Goal: Information Seeking & Learning: Learn about a topic

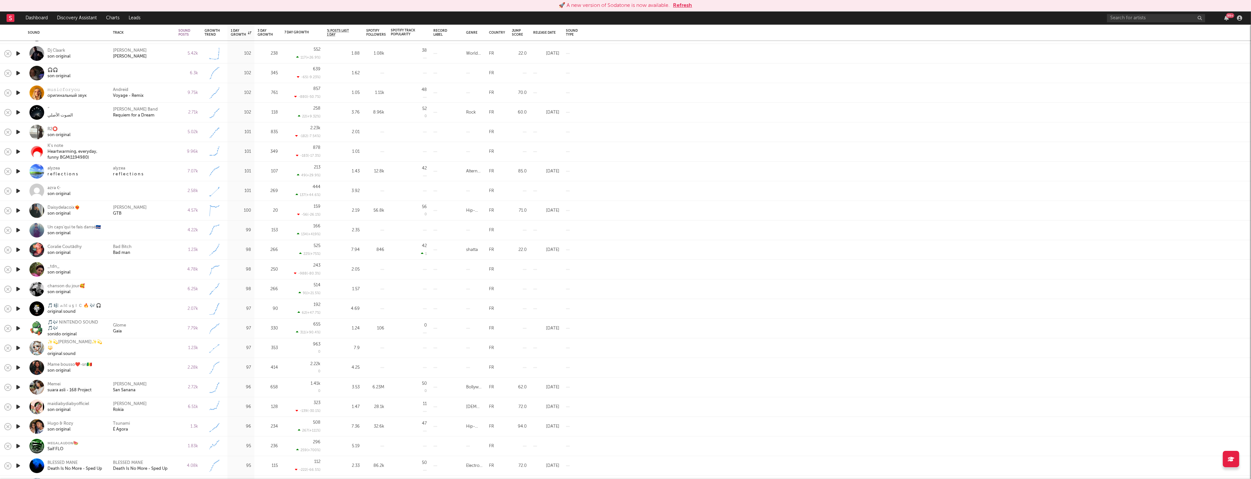
click at [687, 3] on button "Refresh" at bounding box center [682, 6] width 19 height 8
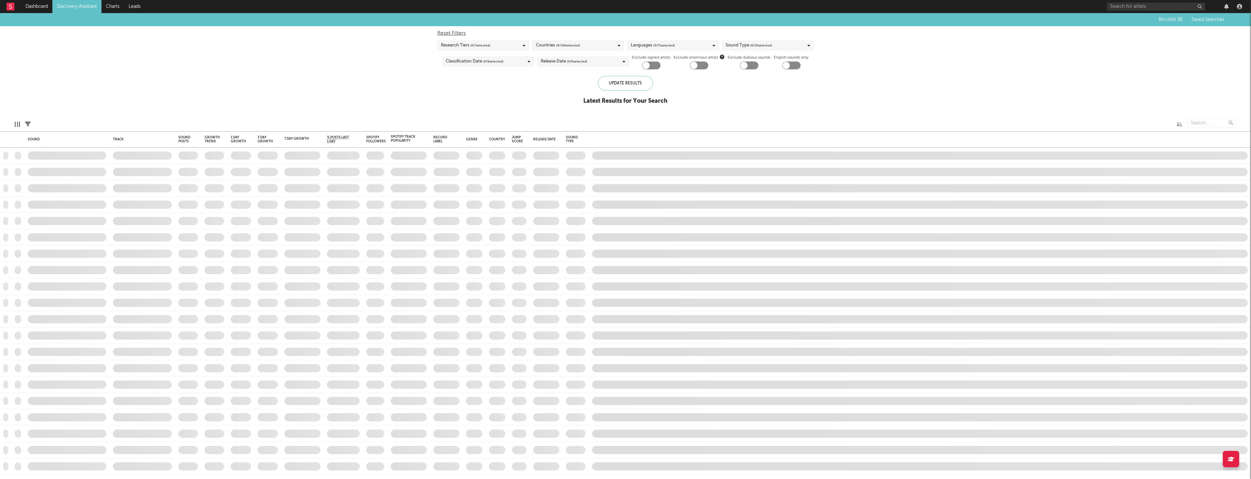
checkbox input "true"
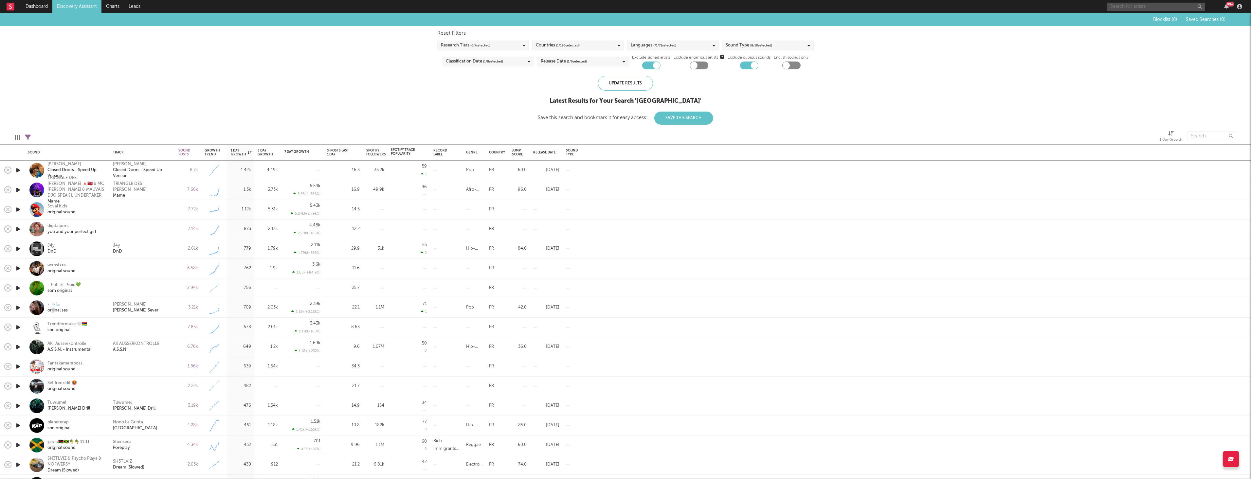
click at [1135, 4] on input "text" at bounding box center [1156, 7] width 98 height 8
type input "panicbaby"
click at [1156, 20] on div "panicbaby" at bounding box center [1166, 20] width 72 height 8
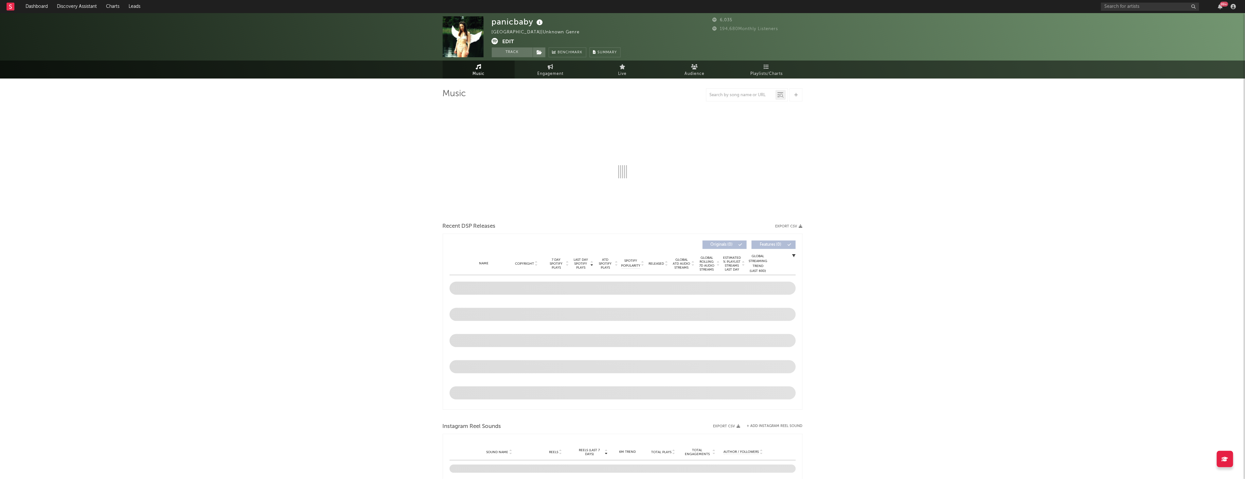
select select "1w"
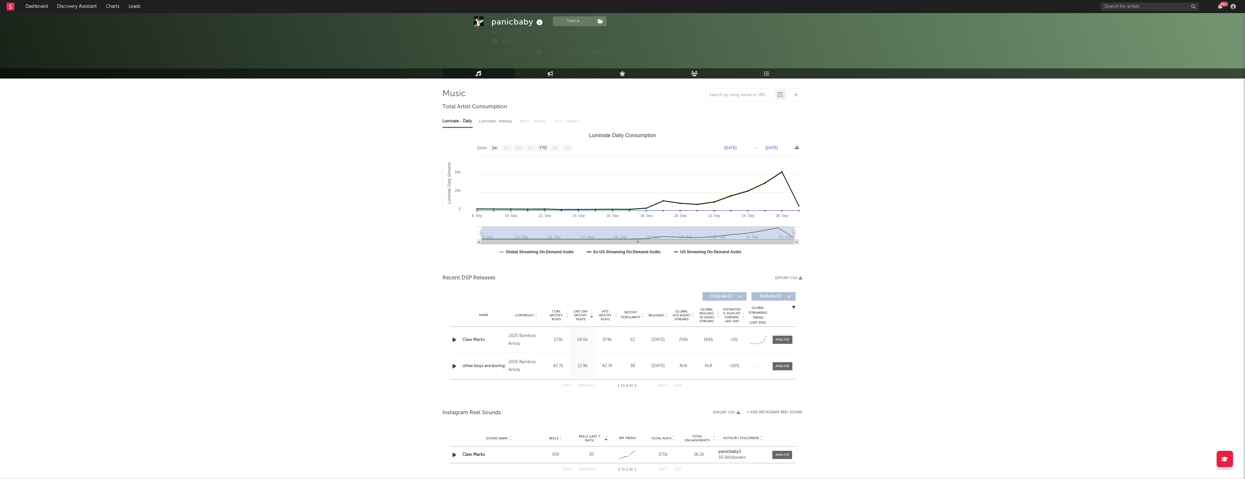
scroll to position [31, 0]
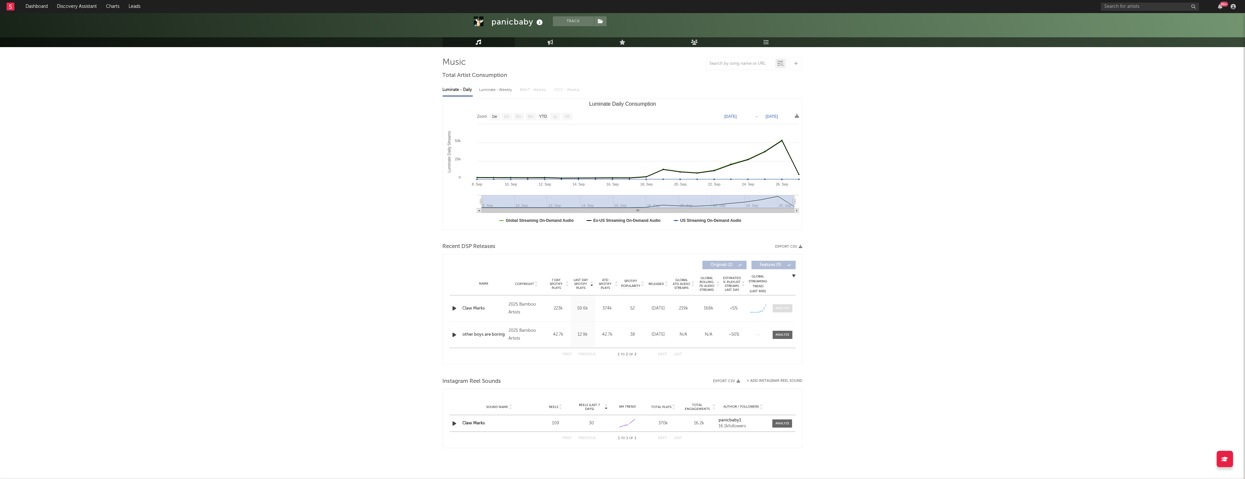
click at [783, 309] on div at bounding box center [783, 308] width 14 height 5
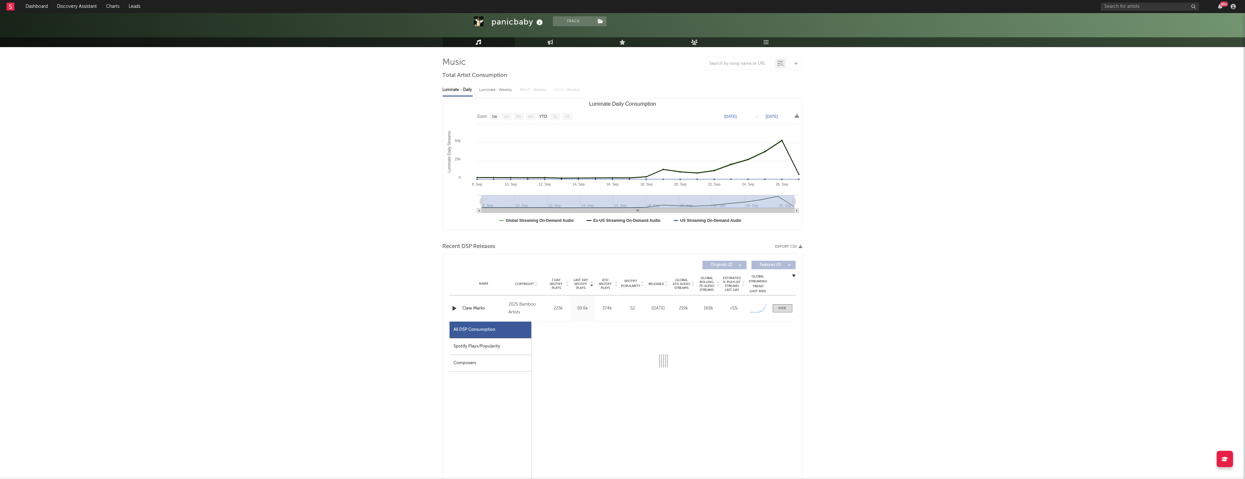
scroll to position [142, 0]
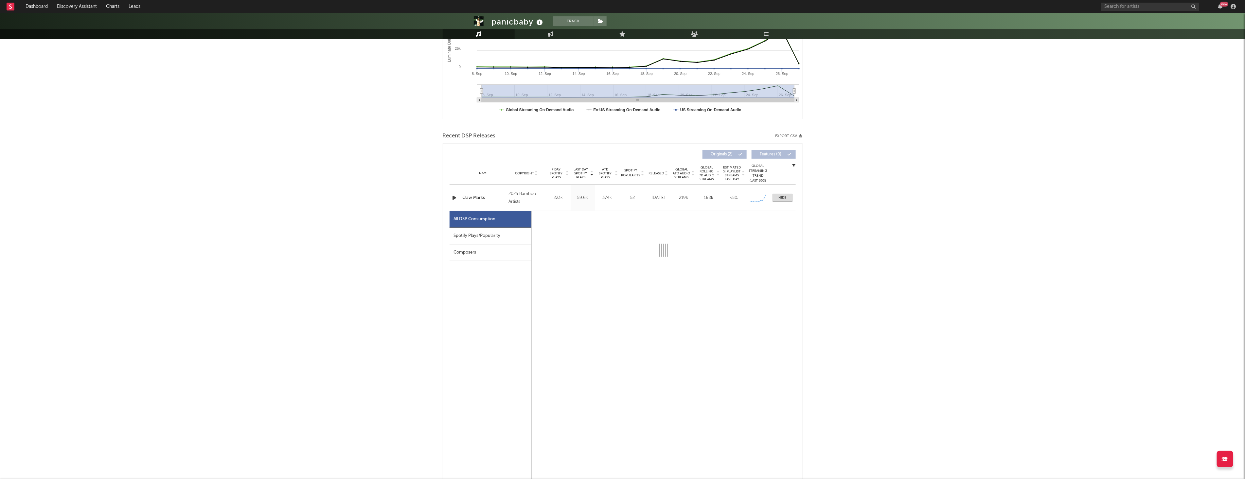
select select "1w"
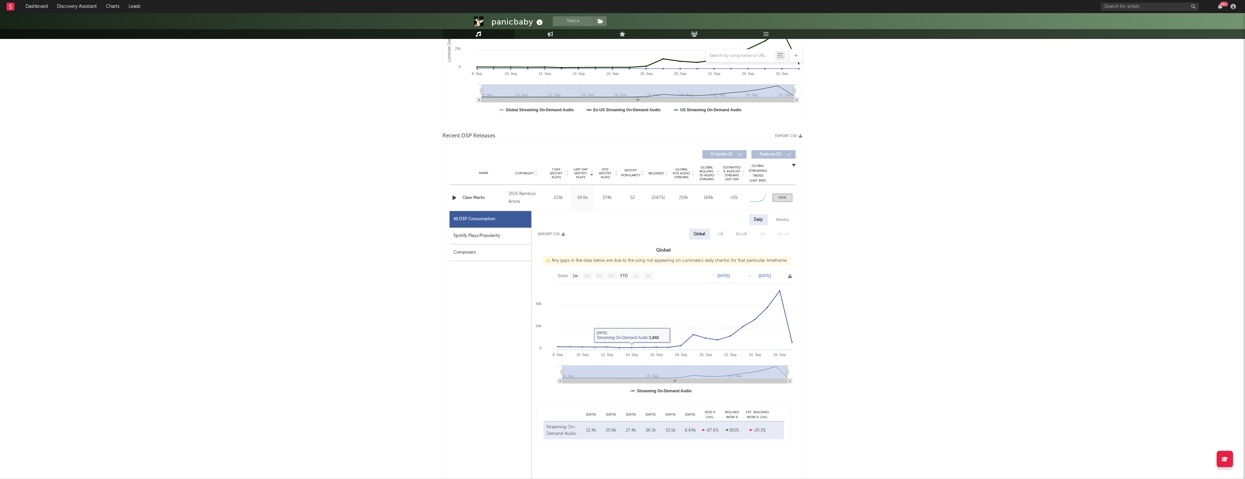
click at [492, 235] on div "Spotify Plays/Popularity" at bounding box center [491, 236] width 82 height 17
select select "1w"
